Goal: Contribute content: Add original content to the website for others to see

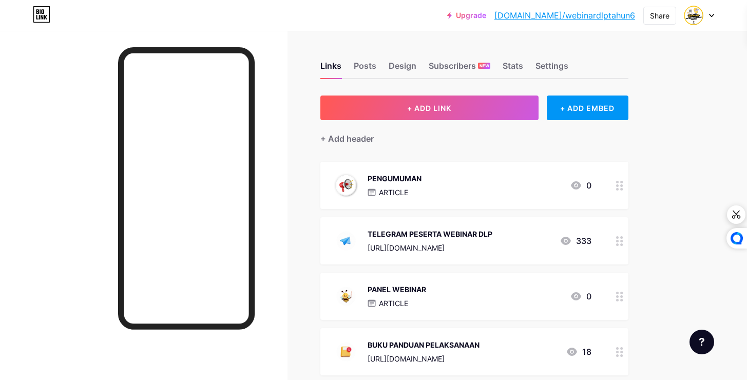
click at [421, 180] on div "PENGUMUMAN" at bounding box center [395, 178] width 54 height 11
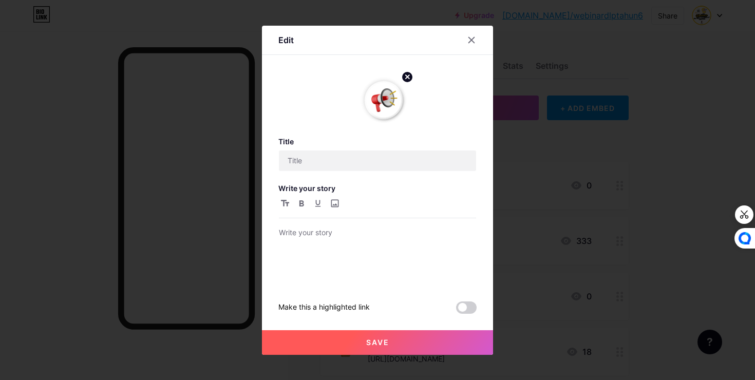
type input "PENGUMUMAN"
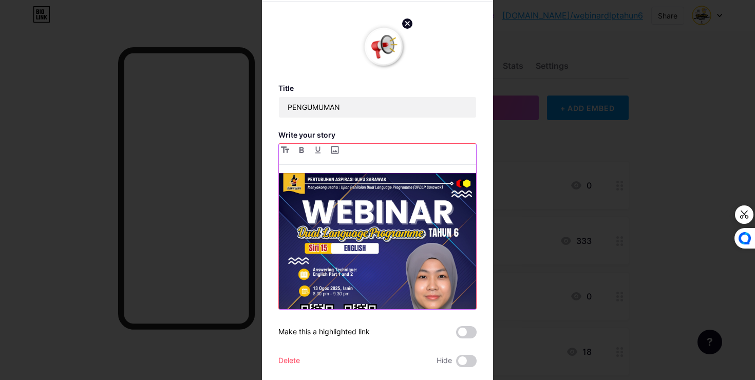
click at [393, 234] on img at bounding box center [377, 271] width 197 height 197
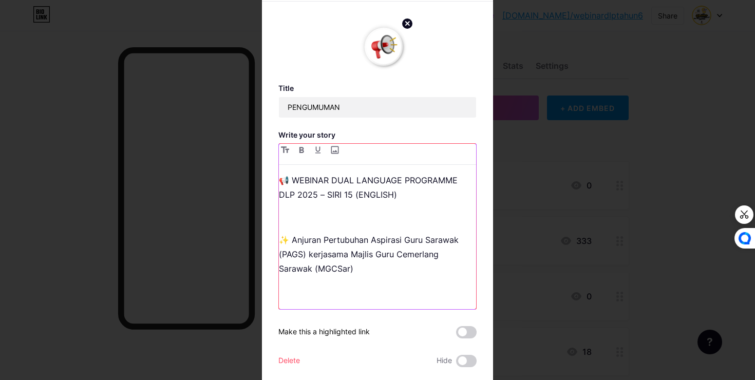
click at [372, 229] on div "📢 WEBINAR DUAL LANGUAGE PROGRAMME DLP 2025 – SIRI 15 (ENGLISH) ✨ Anjuran Pertub…" at bounding box center [377, 241] width 197 height 136
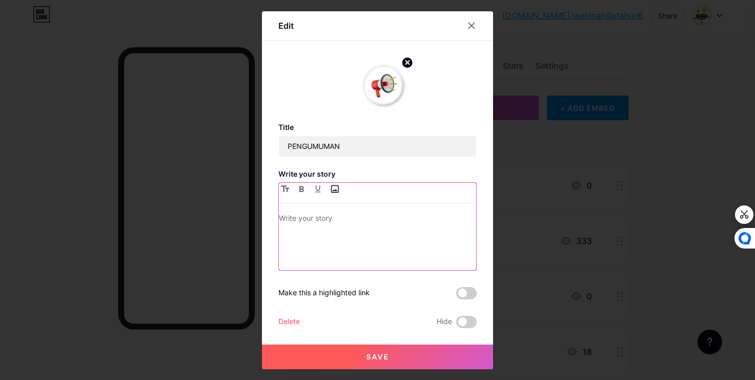
click at [334, 188] on input "file" at bounding box center [334, 189] width 12 height 12
type input "C:\fakepath\photo_[DATE] 15.57.47.jpeg"
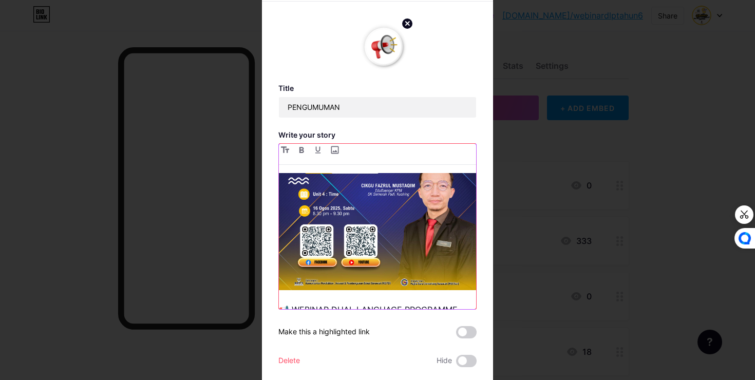
scroll to position [783, 0]
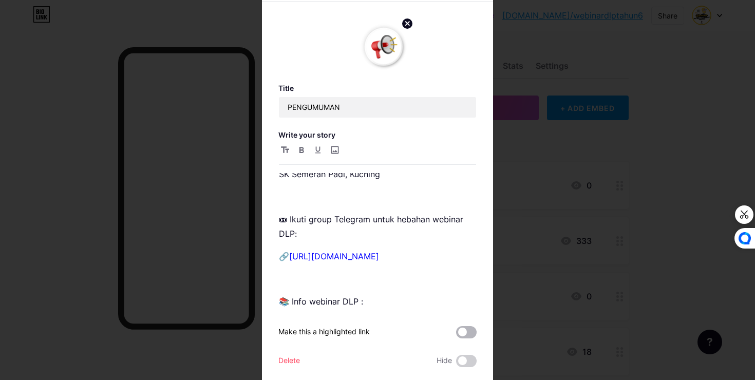
click at [462, 332] on span at bounding box center [466, 332] width 21 height 12
click at [456, 335] on input "checkbox" at bounding box center [456, 335] width 0 height 0
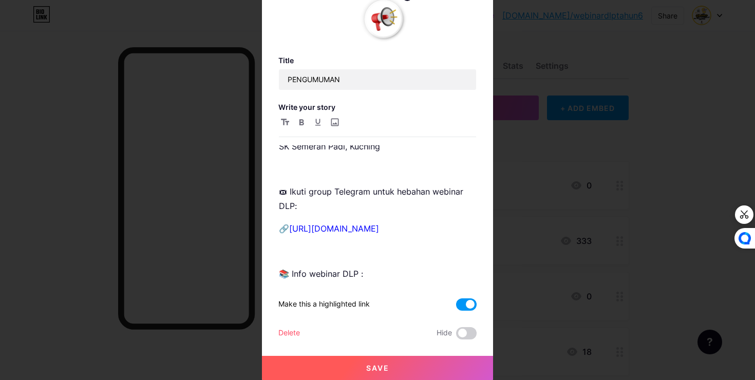
click at [385, 364] on span "Save" at bounding box center [377, 368] width 23 height 9
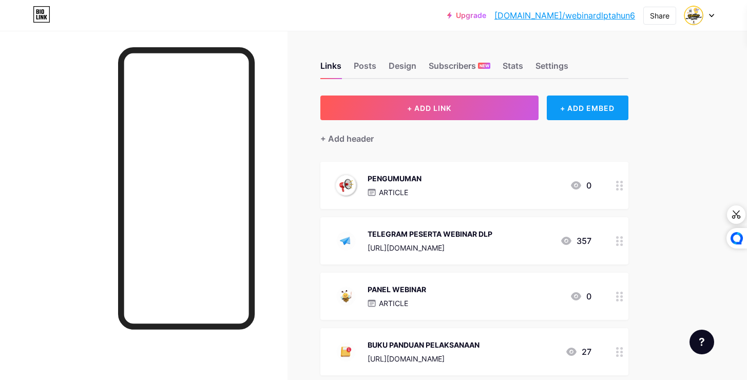
click at [584, 115] on div "+ ADD EMBED" at bounding box center [588, 108] width 82 height 25
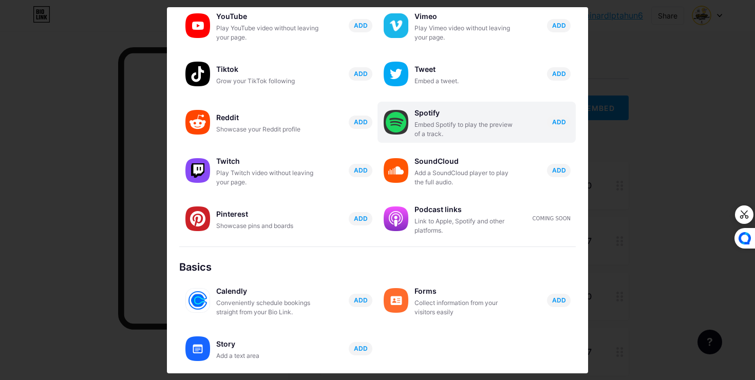
scroll to position [0, 0]
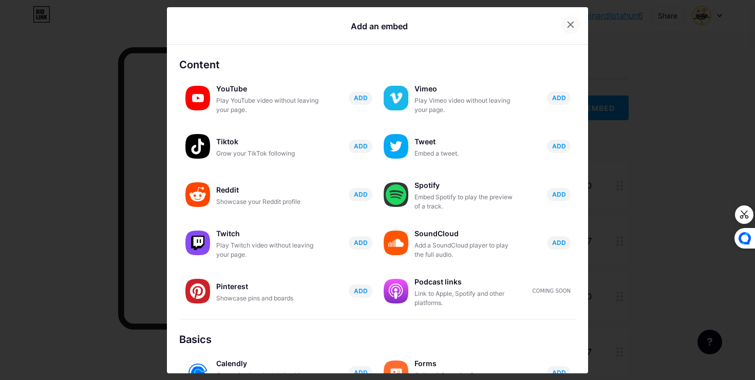
click at [568, 25] on icon at bounding box center [571, 25] width 6 height 6
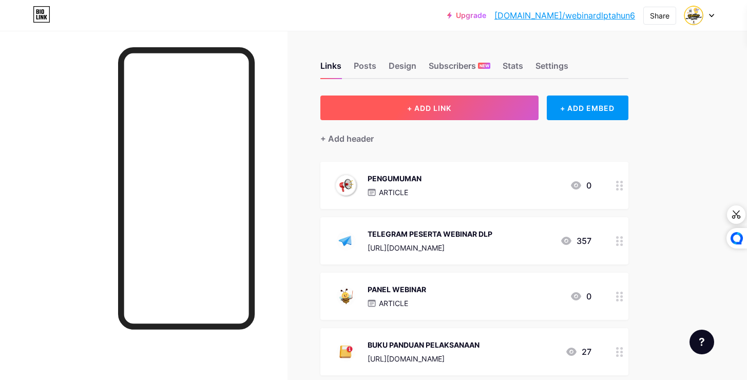
click at [433, 112] on span "+ ADD LINK" at bounding box center [429, 108] width 44 height 9
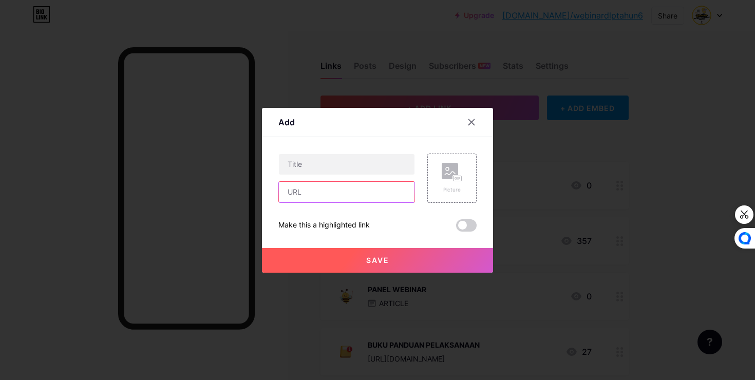
click at [318, 185] on input "text" at bounding box center [347, 192] width 136 height 21
paste input "[URL][DOMAIN_NAME]"
type input "[URL][DOMAIN_NAME]"
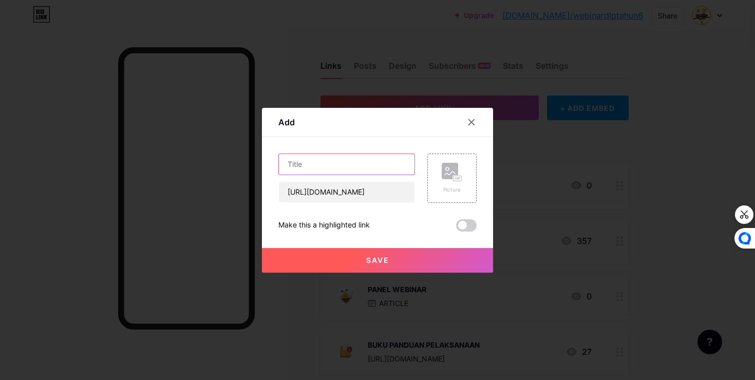
click at [336, 168] on input "text" at bounding box center [347, 164] width 136 height 21
type input "JADUAL WAKTU UJIAN PENILAIAN DLP [GEOGRAPHIC_DATA] (UPDLP) 2025"
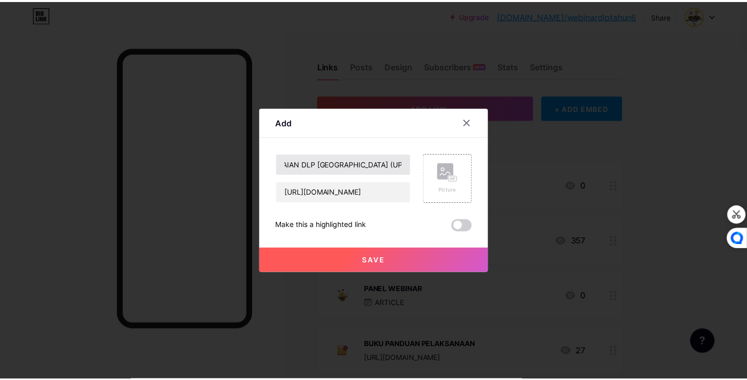
scroll to position [0, 0]
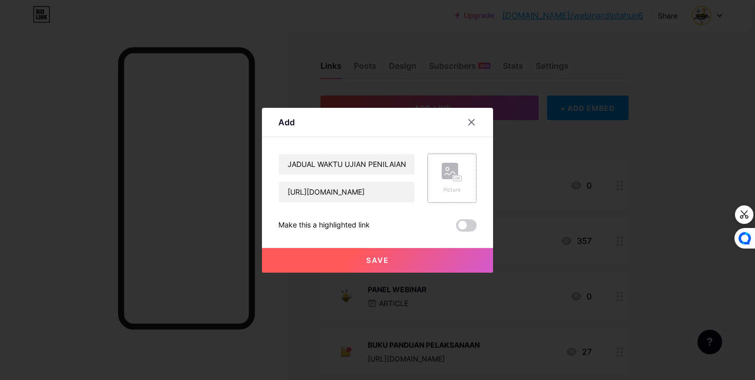
click at [448, 173] on rect at bounding box center [450, 171] width 16 height 16
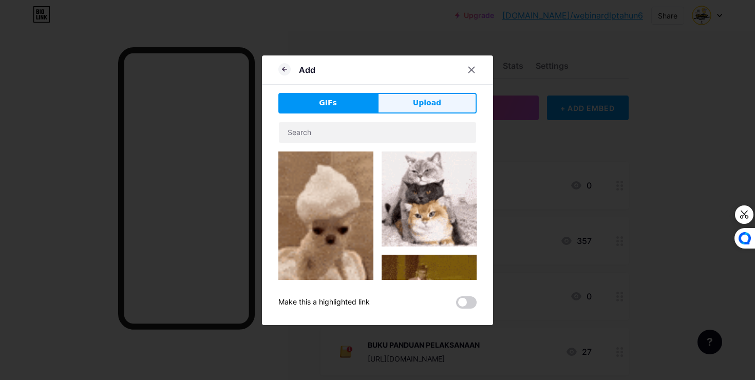
click at [422, 101] on span "Upload" at bounding box center [427, 103] width 28 height 11
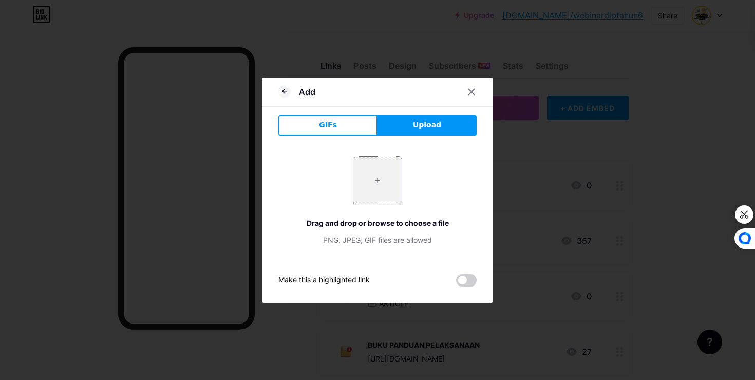
click at [370, 172] on input "file" at bounding box center [377, 181] width 48 height 48
type input "C:\fakepath\13.gif"
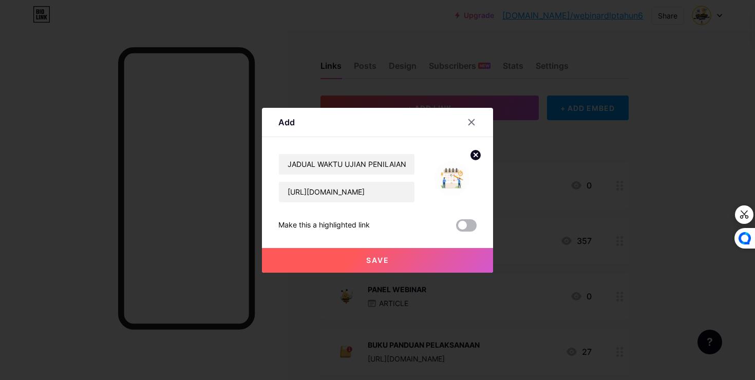
click at [462, 223] on span at bounding box center [466, 225] width 21 height 12
click at [456, 228] on input "checkbox" at bounding box center [456, 228] width 0 height 0
click at [391, 257] on button "Save" at bounding box center [377, 260] width 231 height 25
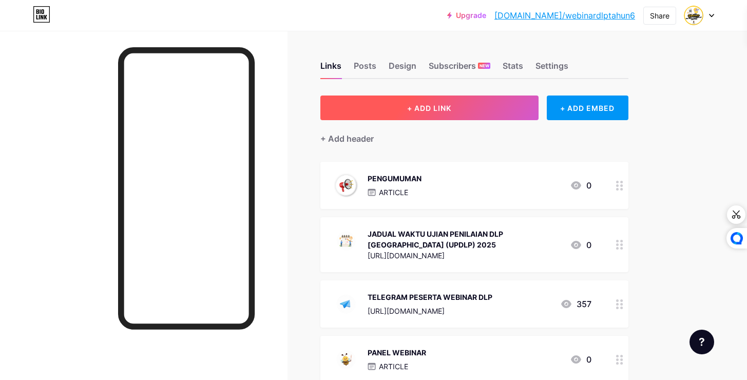
click at [445, 117] on button "+ ADD LINK" at bounding box center [429, 108] width 218 height 25
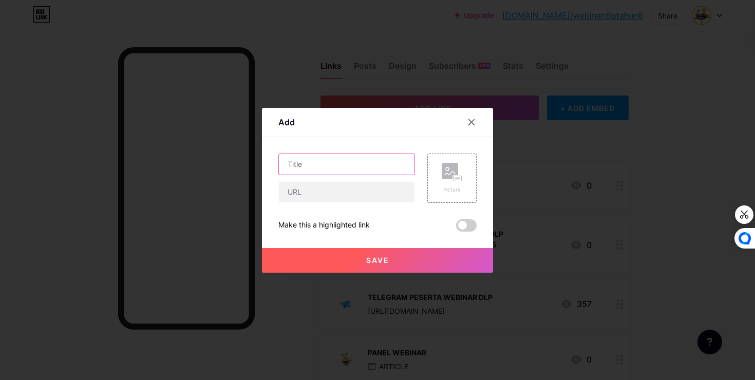
click at [349, 163] on input "text" at bounding box center [347, 164] width 136 height 21
type input "WEBSITE UPDLP"
click at [340, 192] on input "text" at bounding box center [347, 192] width 136 height 21
paste input "[URL][DOMAIN_NAME]"
type input "[URL][DOMAIN_NAME]"
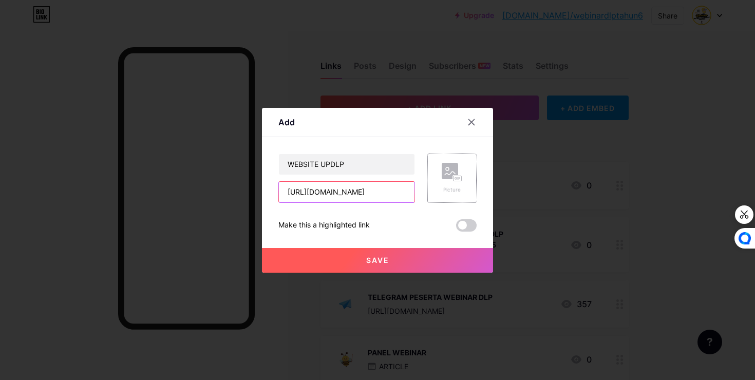
click at [447, 172] on icon at bounding box center [450, 173] width 10 height 3
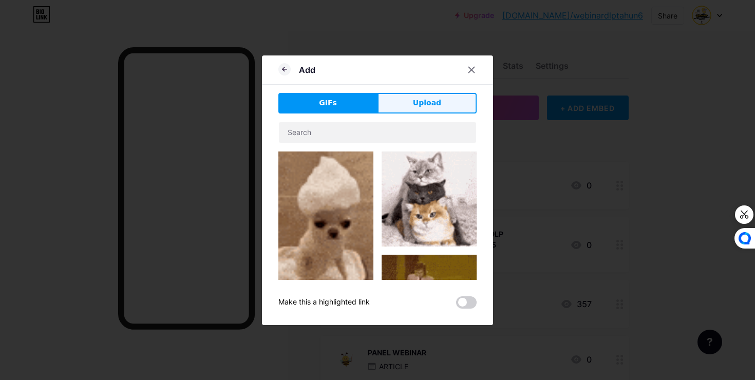
click at [429, 98] on span "Upload" at bounding box center [427, 103] width 28 height 11
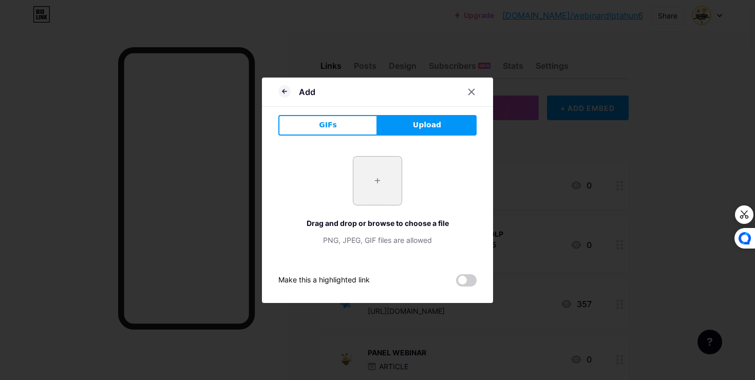
click at [364, 168] on input "file" at bounding box center [377, 181] width 48 height 48
type input "C:\fakepath\14.gif"
click at [282, 91] on icon at bounding box center [284, 91] width 4 height 0
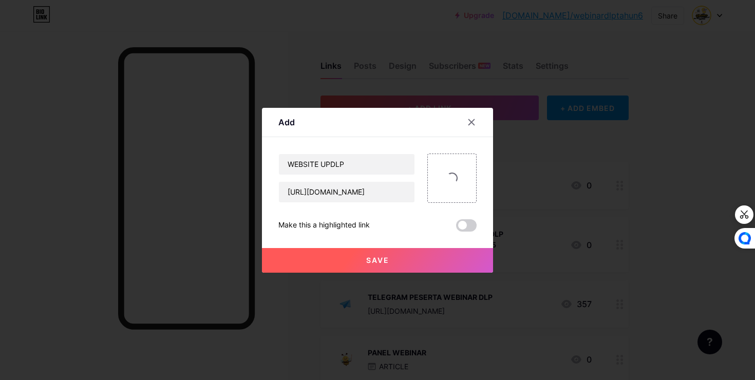
click at [374, 261] on span "Save" at bounding box center [377, 260] width 23 height 9
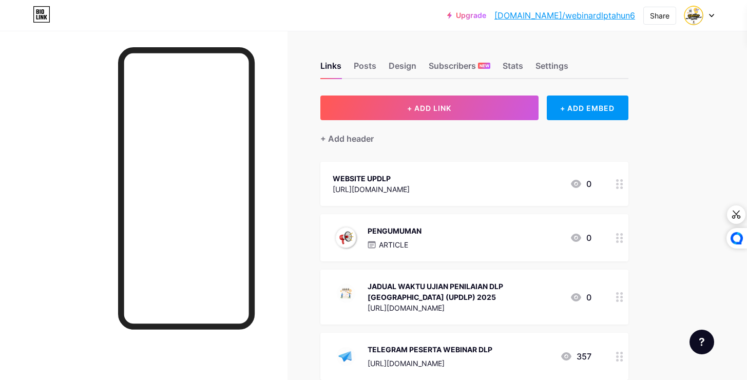
scroll to position [102, 0]
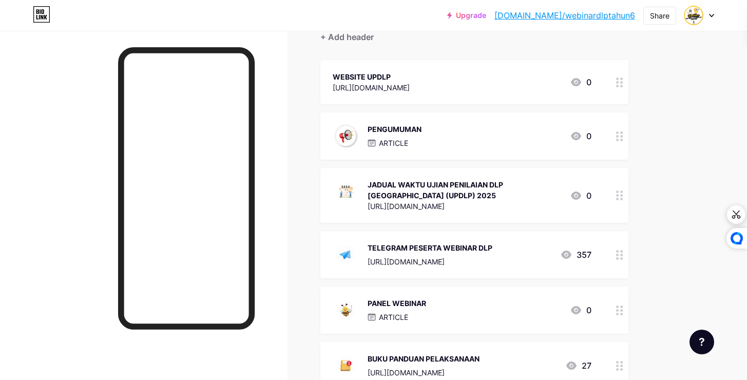
click at [621, 80] on icon at bounding box center [619, 83] width 7 height 10
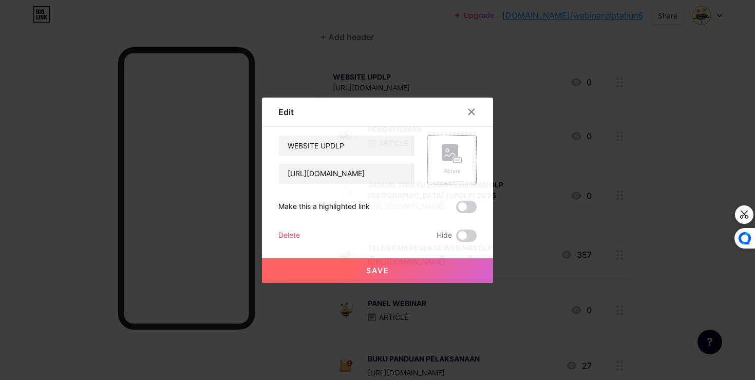
click at [445, 156] on icon at bounding box center [450, 154] width 10 height 3
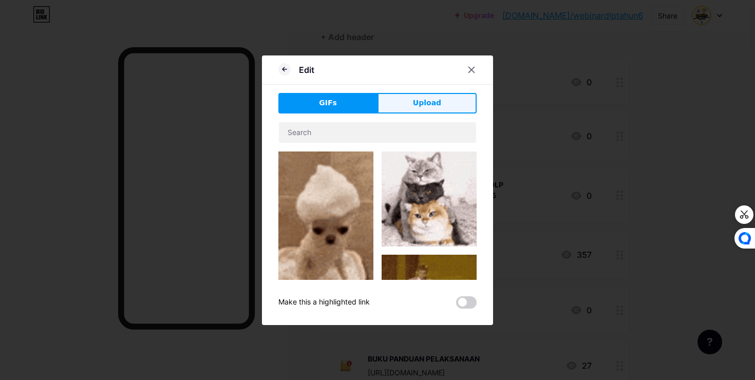
click at [417, 102] on span "Upload" at bounding box center [427, 103] width 28 height 11
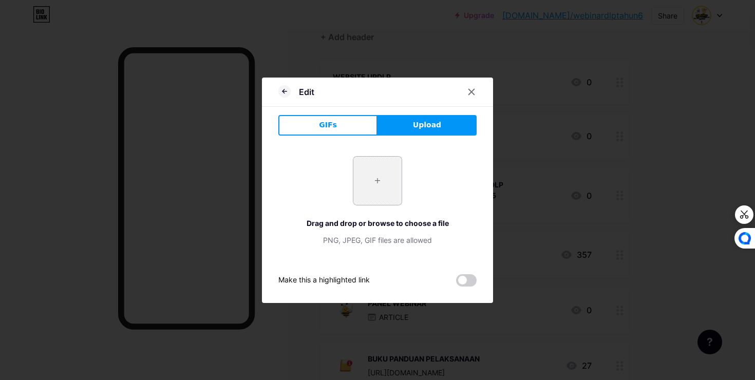
click at [365, 188] on input "file" at bounding box center [377, 181] width 48 height 48
type input "C:\fakepath\14.gif"
click at [470, 89] on icon at bounding box center [472, 92] width 6 height 6
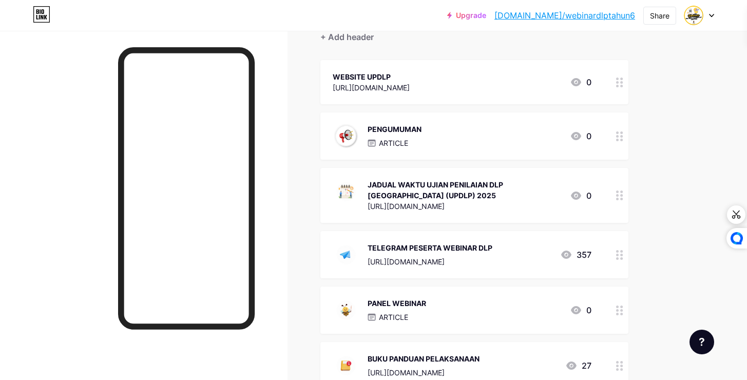
click at [623, 81] on icon at bounding box center [619, 83] width 7 height 10
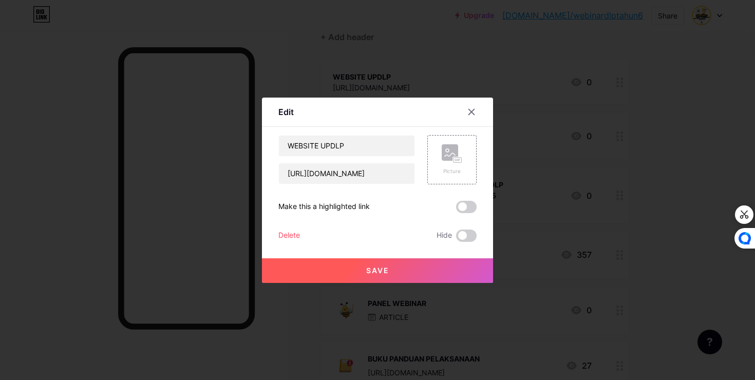
click at [290, 233] on div "Delete" at bounding box center [289, 236] width 22 height 12
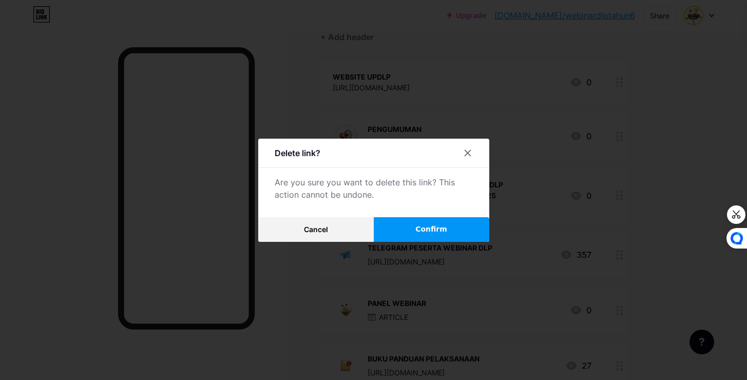
click at [408, 220] on button "Confirm" at bounding box center [432, 229] width 116 height 25
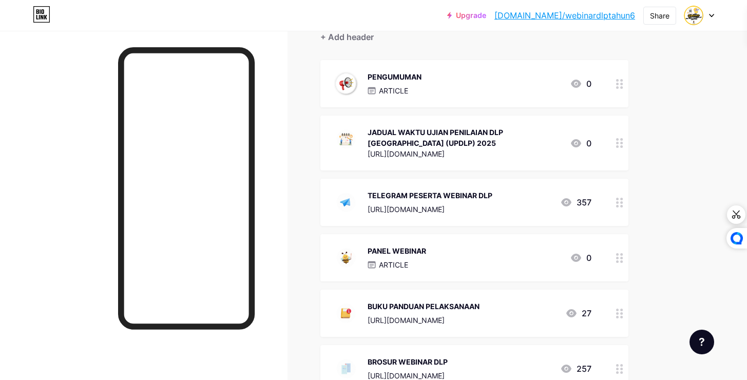
scroll to position [0, 0]
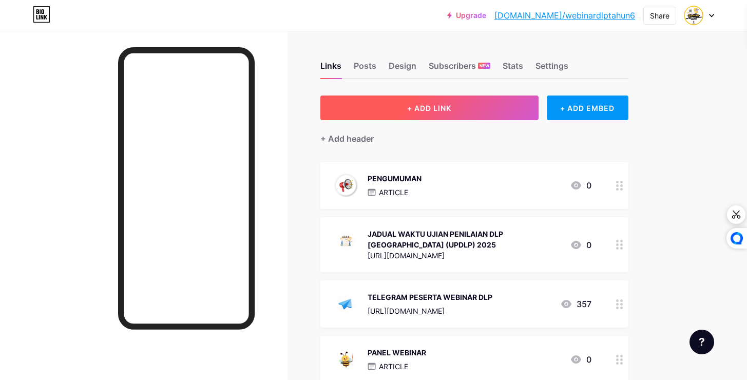
click at [402, 103] on button "+ ADD LINK" at bounding box center [429, 108] width 218 height 25
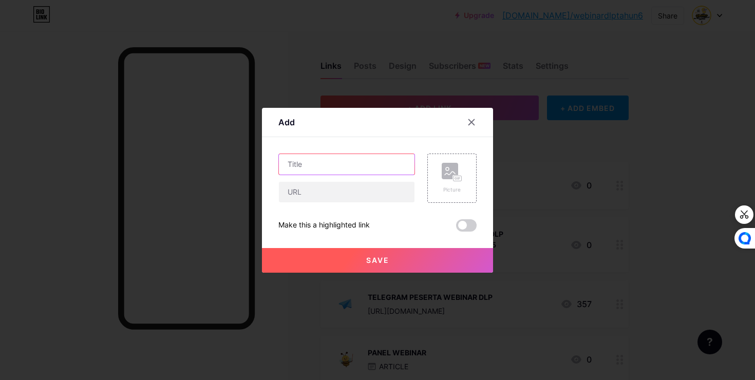
click at [380, 162] on input "text" at bounding box center [347, 164] width 136 height 21
type input "WEBSITE UPDLP"
click at [458, 176] on rect at bounding box center [457, 178] width 8 height 5
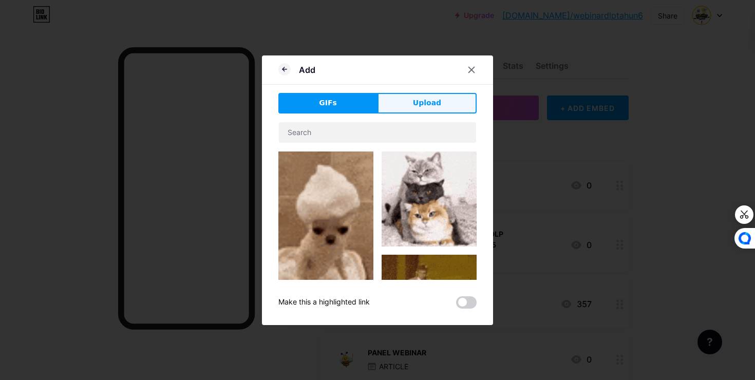
click at [406, 103] on button "Upload" at bounding box center [426, 103] width 99 height 21
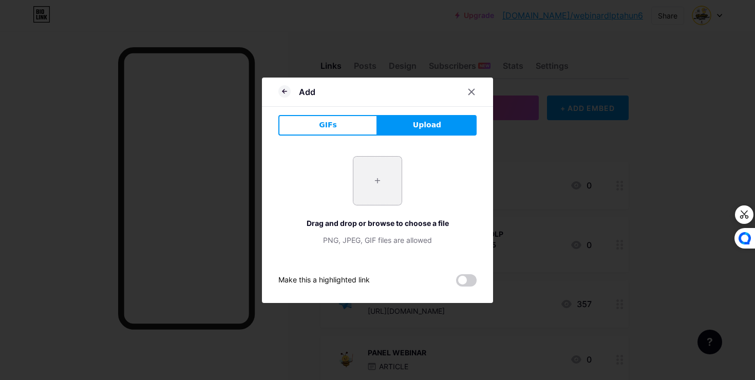
click at [374, 174] on input "file" at bounding box center [377, 181] width 48 height 48
type input "C:\fakepath\LOGO GROUP WS PANEL WEBINAR.gif"
click at [337, 121] on button "GIFs" at bounding box center [327, 125] width 99 height 21
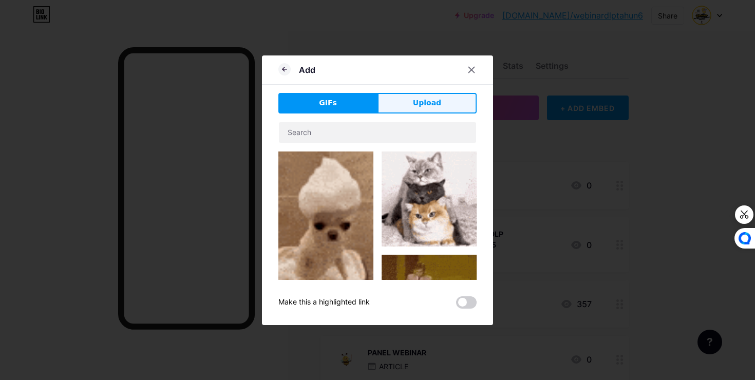
click at [422, 104] on span "Upload" at bounding box center [427, 103] width 28 height 11
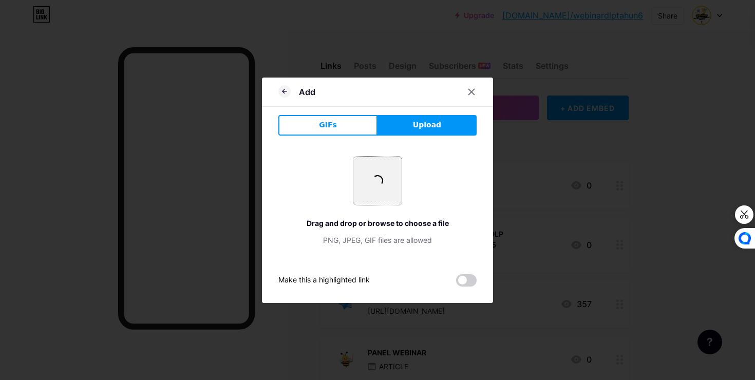
click at [383, 176] on input "file" at bounding box center [377, 181] width 48 height 48
type input "C:\fakepath\LOGO GROUP WS PANEL WEBINAR.gif"
click at [471, 91] on icon at bounding box center [471, 92] width 8 height 8
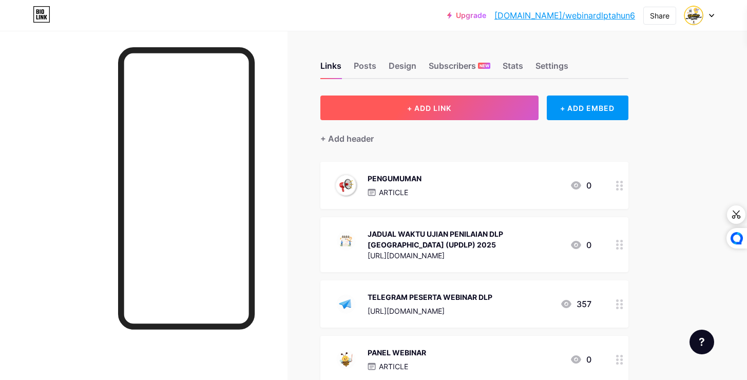
click at [465, 117] on button "+ ADD LINK" at bounding box center [429, 108] width 218 height 25
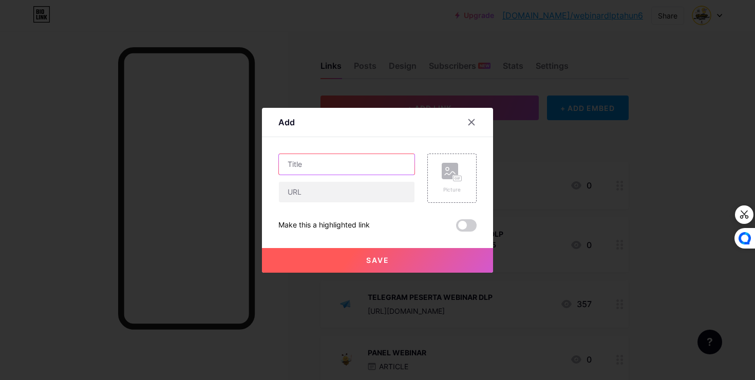
click at [398, 164] on input "text" at bounding box center [347, 164] width 136 height 21
type input "WEBSITE UPDLP"
click at [456, 175] on icon at bounding box center [452, 172] width 21 height 19
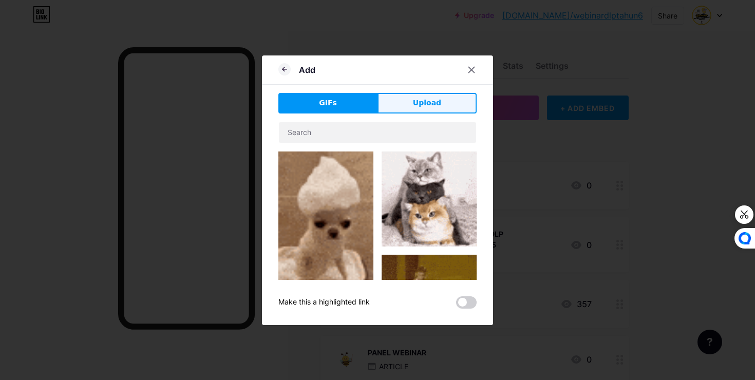
click at [418, 97] on button "Upload" at bounding box center [426, 103] width 99 height 21
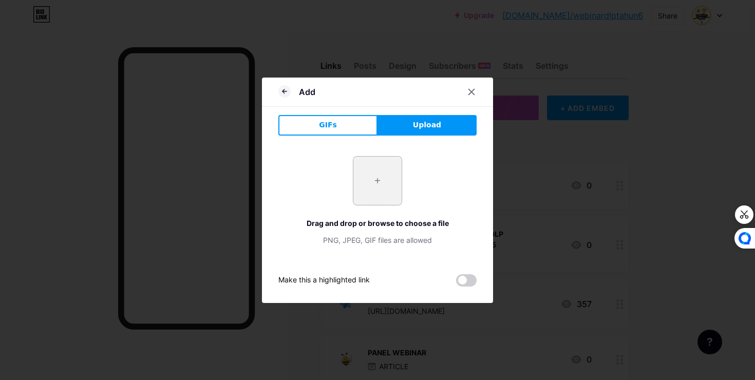
click at [373, 179] on input "file" at bounding box center [377, 181] width 48 height 48
type input "C:\fakepath\LOGO GROUP WS PANEL WEBINAR.png"
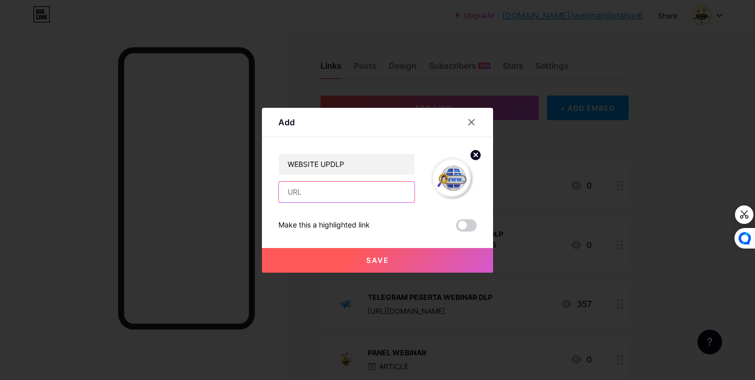
click at [362, 195] on input "text" at bounding box center [347, 192] width 136 height 21
paste input "[URL][DOMAIN_NAME]"
type input "[URL][DOMAIN_NAME]"
click at [372, 261] on span "Save" at bounding box center [377, 260] width 23 height 9
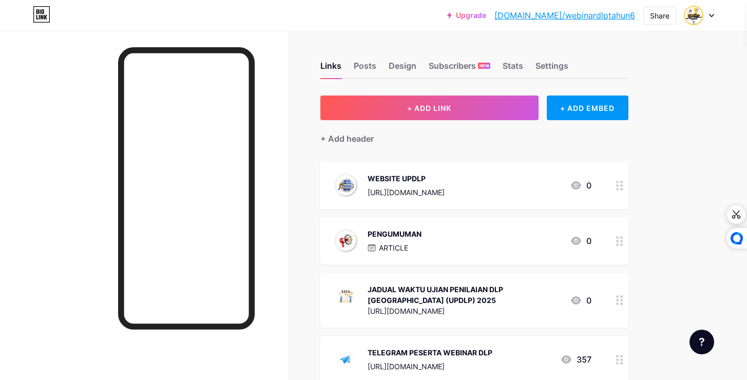
drag, startPoint x: 435, startPoint y: 182, endPoint x: 454, endPoint y: 241, distance: 62.4
click at [440, 270] on span "WEBSITE UPDLP [URL][DOMAIN_NAME] 0 PENGUMUMAN ARTICLE 0 JADUAL WAKTU UJIAN PENI…" at bounding box center [474, 383] width 308 height 443
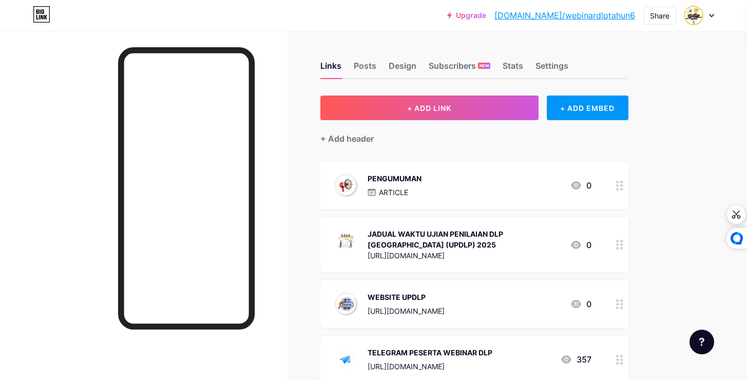
click at [617, 15] on link "[DOMAIN_NAME]/webinardlptahun6" at bounding box center [565, 15] width 141 height 12
